Goal: Navigation & Orientation: Find specific page/section

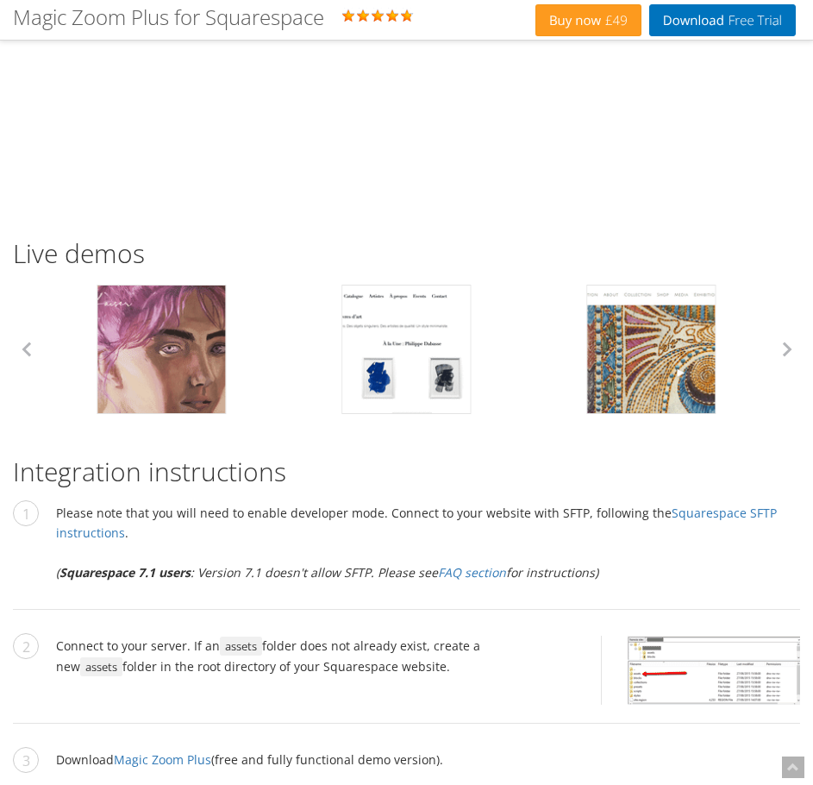
scroll to position [1638, 0]
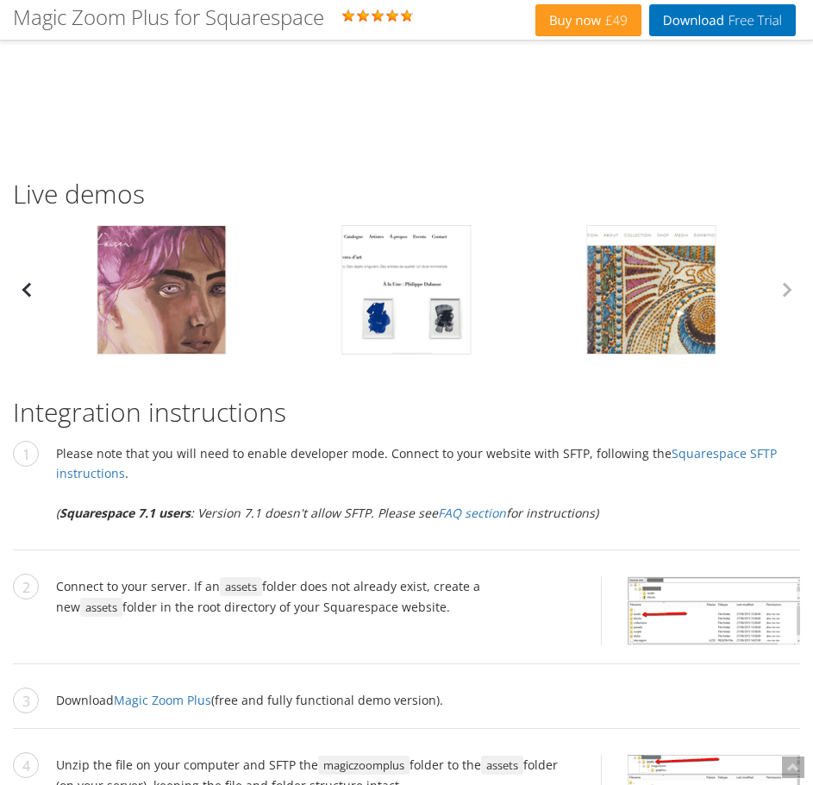
click at [32, 297] on button "button" at bounding box center [26, 290] width 26 height 26
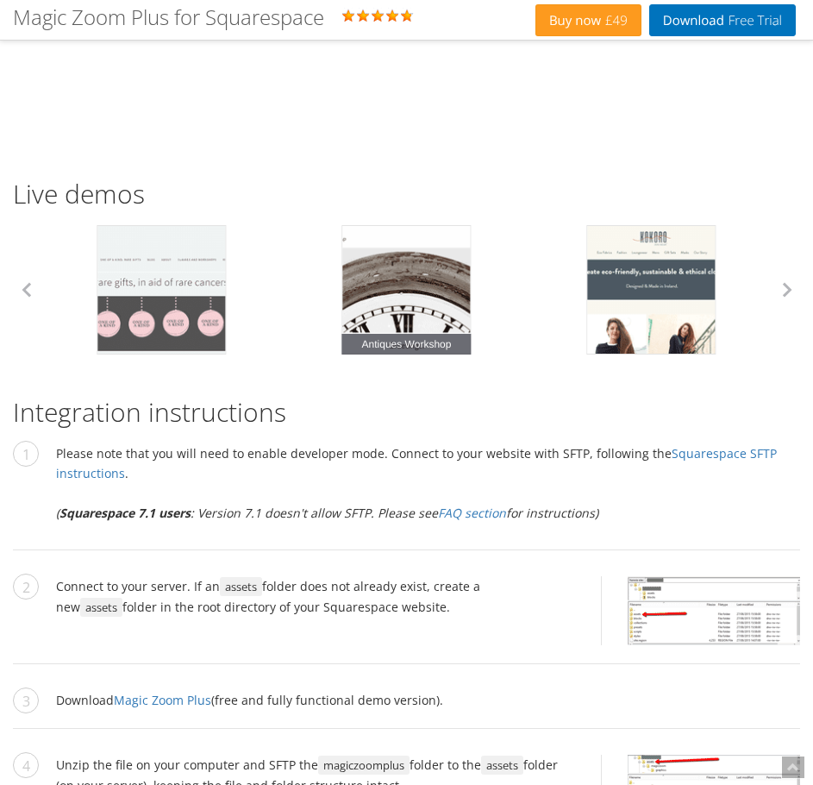
click at [410, 295] on link "Antiques Workshop" at bounding box center [405, 289] width 129 height 129
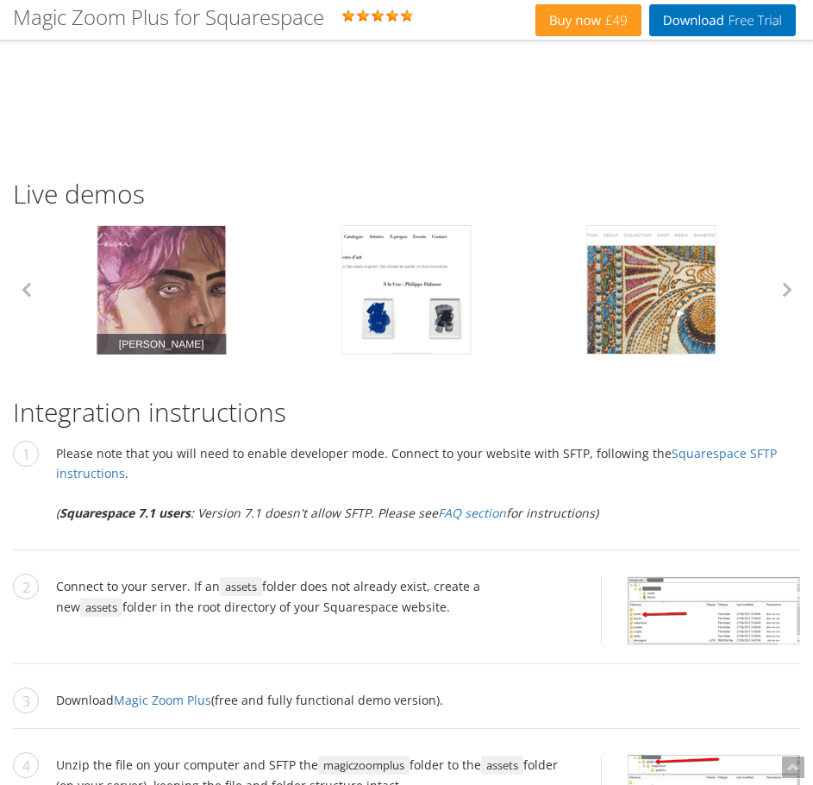
click at [160, 287] on link "[PERSON_NAME]" at bounding box center [161, 289] width 129 height 129
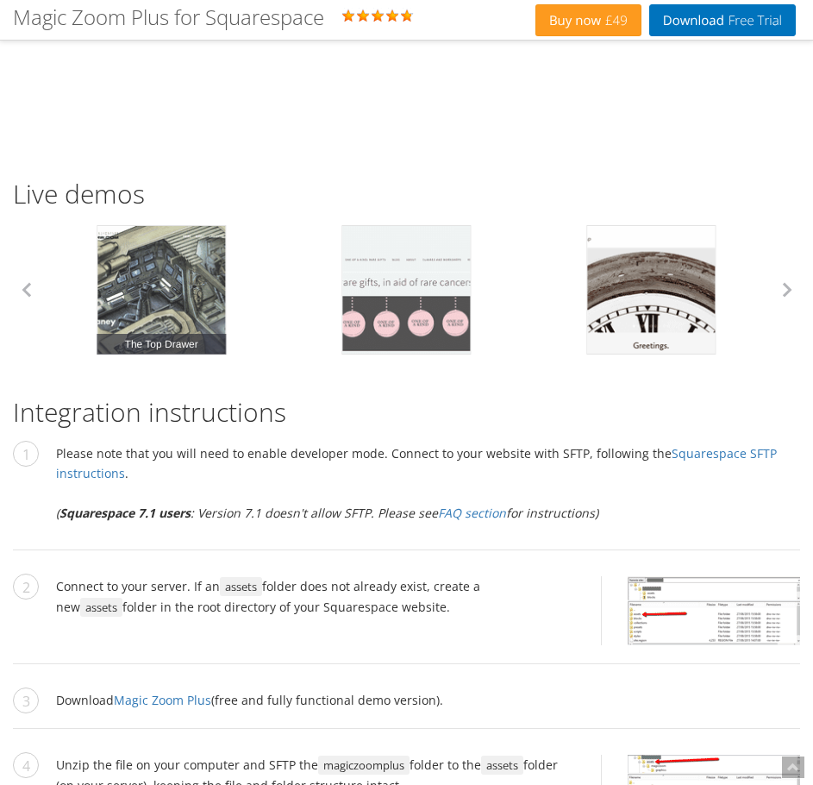
click at [135, 288] on link "The Top Drawer" at bounding box center [161, 289] width 129 height 129
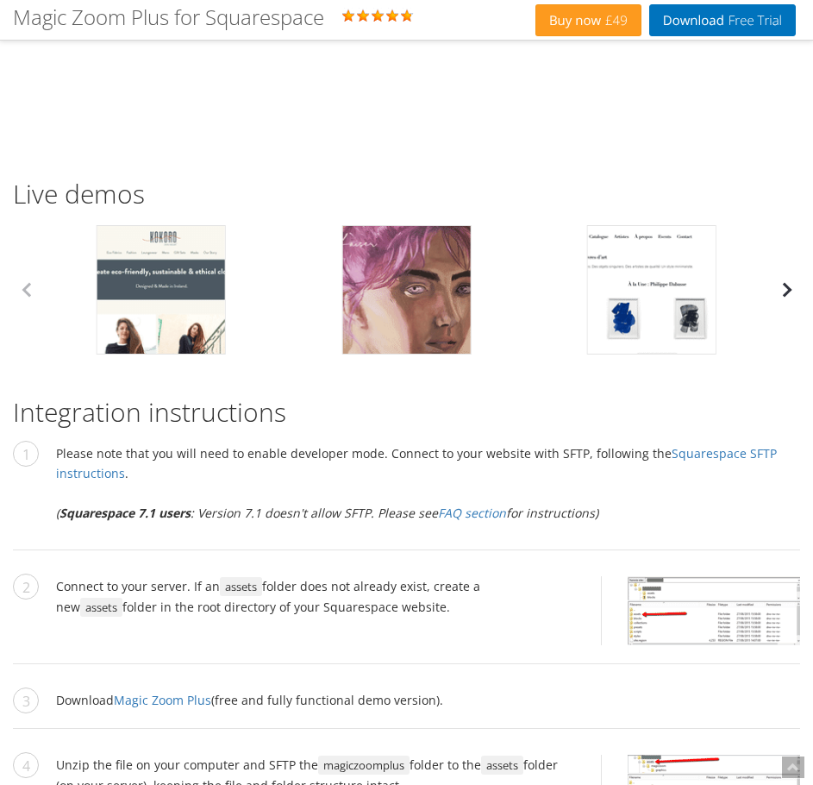
click at [790, 288] on button "button" at bounding box center [787, 290] width 26 height 26
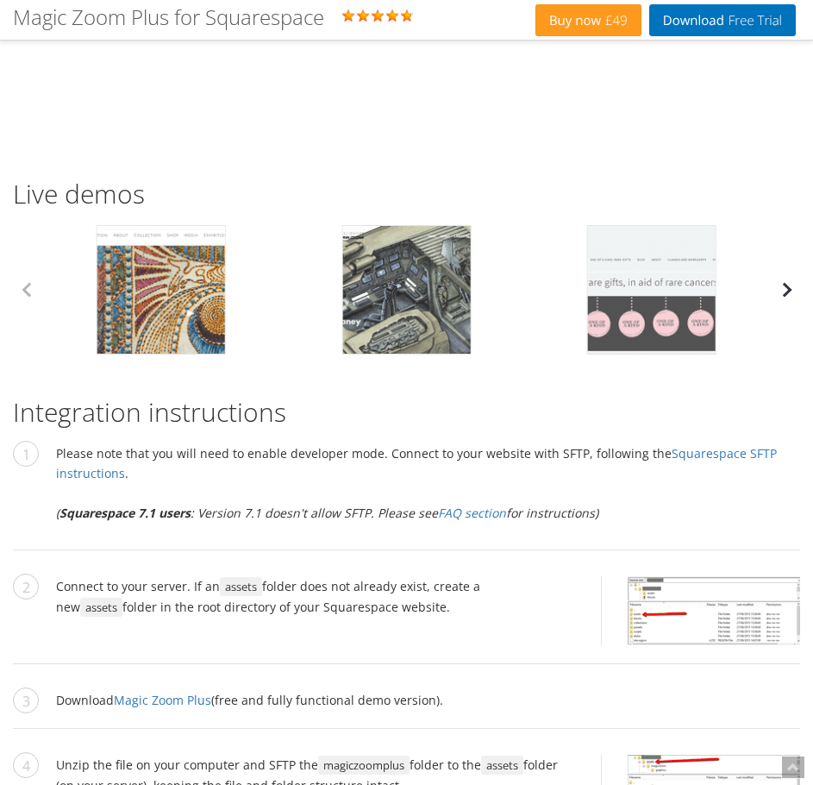
click at [790, 288] on button "button" at bounding box center [787, 290] width 26 height 26
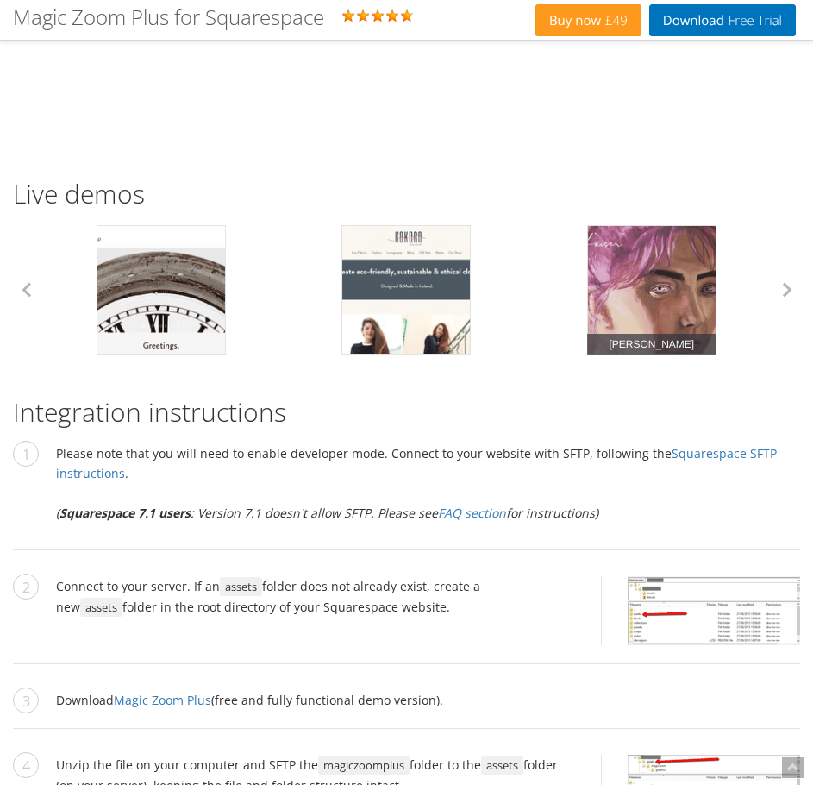
click at [579, 309] on div "[PERSON_NAME]" at bounding box center [651, 289] width 245 height 129
click at [663, 304] on link "[PERSON_NAME]" at bounding box center [651, 289] width 129 height 129
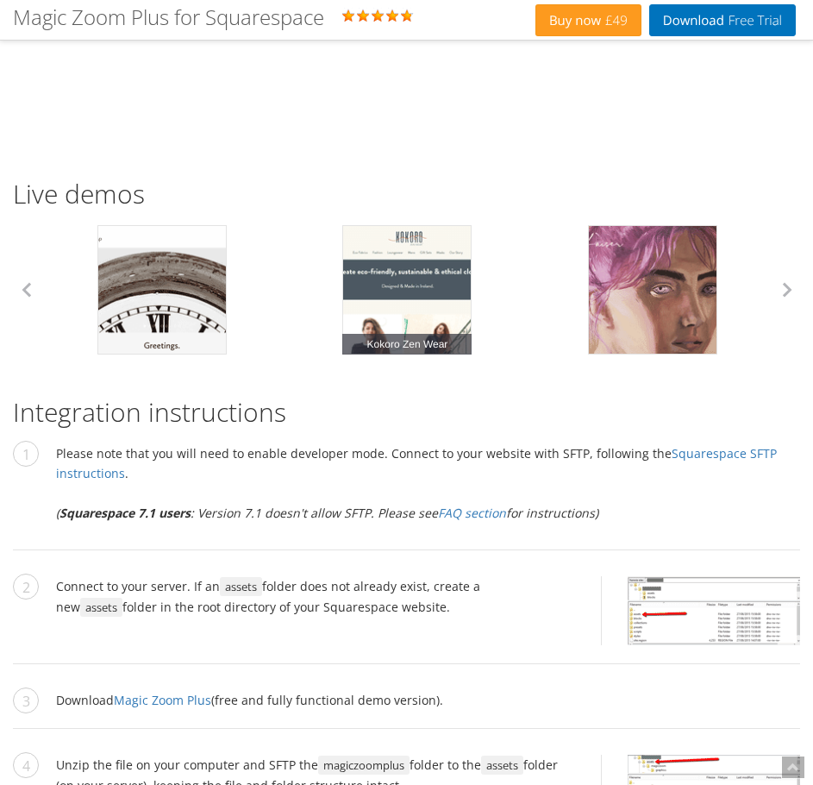
click at [399, 282] on link "Kokoro Zen Wear" at bounding box center [406, 289] width 129 height 129
